Goal: Find specific page/section: Find specific page/section

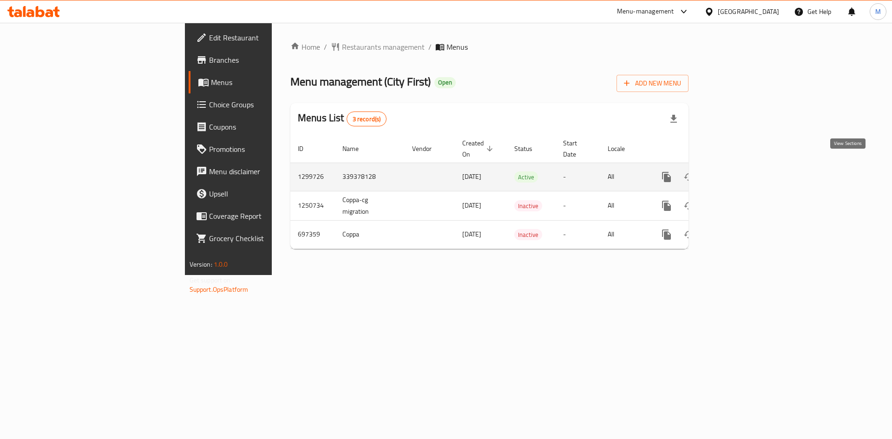
click at [739, 171] on icon "enhanced table" at bounding box center [733, 176] width 11 height 11
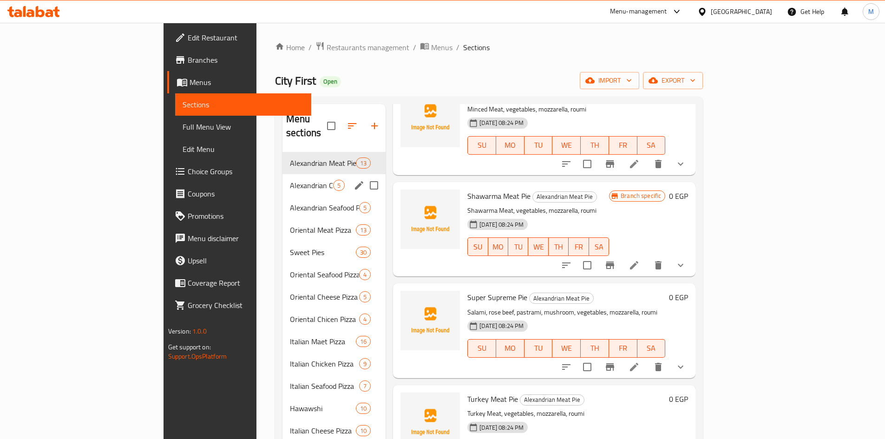
click at [282, 174] on div "Alexandrian Cheese Pie 5" at bounding box center [333, 185] width 103 height 22
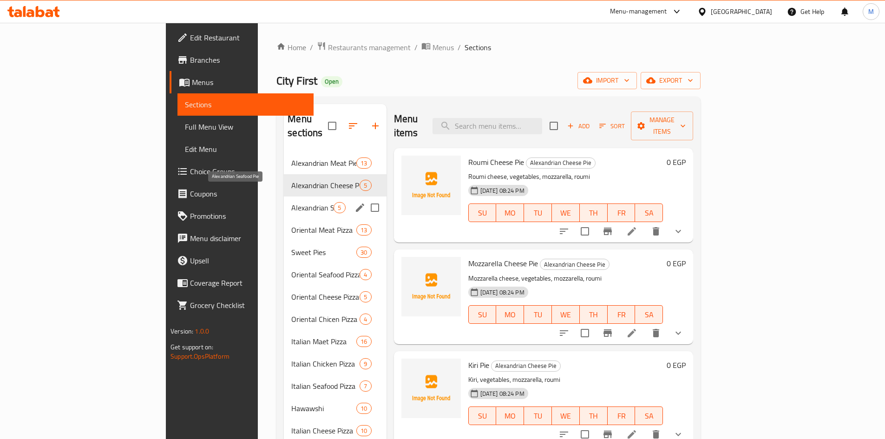
click at [291, 202] on span "Alexandrian Seafood Pie" at bounding box center [312, 207] width 42 height 11
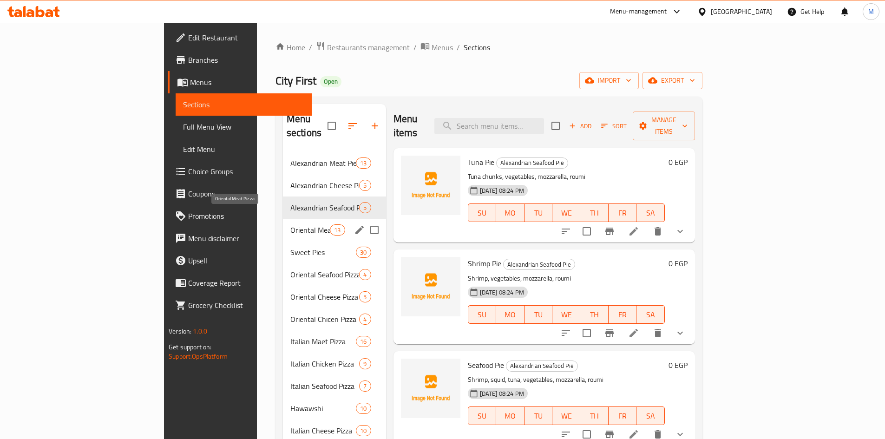
click at [290, 224] on span "Oriental Meat Pizza" at bounding box center [309, 229] width 39 height 11
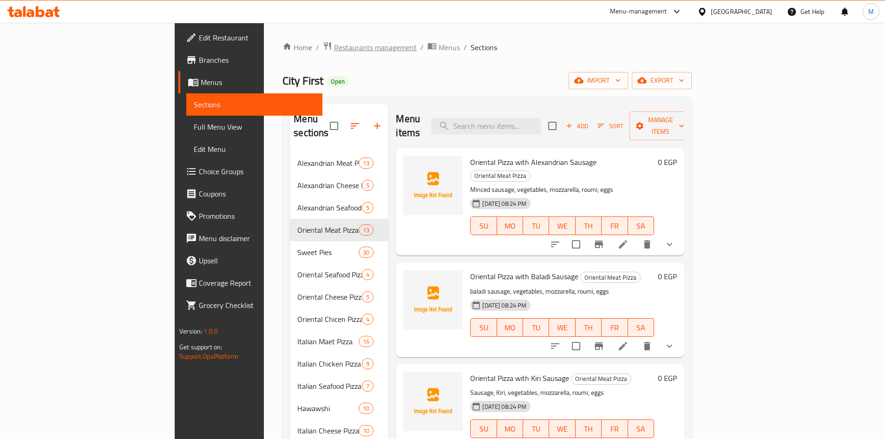
click at [334, 45] on span "Restaurants management" at bounding box center [375, 47] width 83 height 11
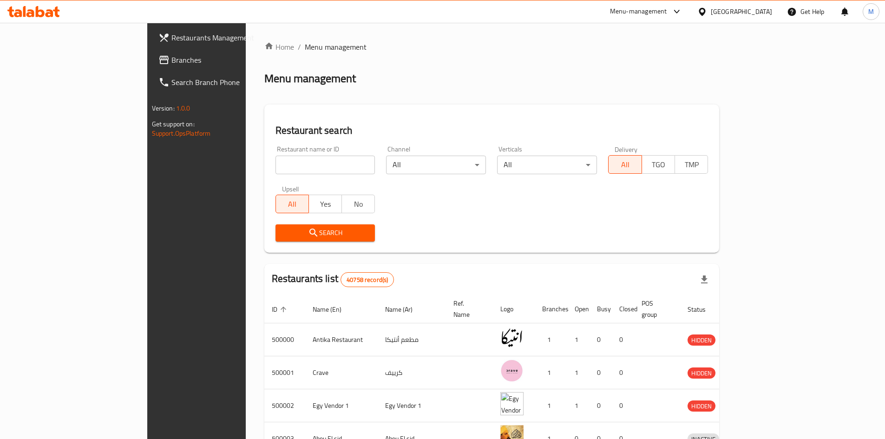
click at [171, 61] on span "Branches" at bounding box center [229, 59] width 116 height 11
